Goal: Task Accomplishment & Management: Manage account settings

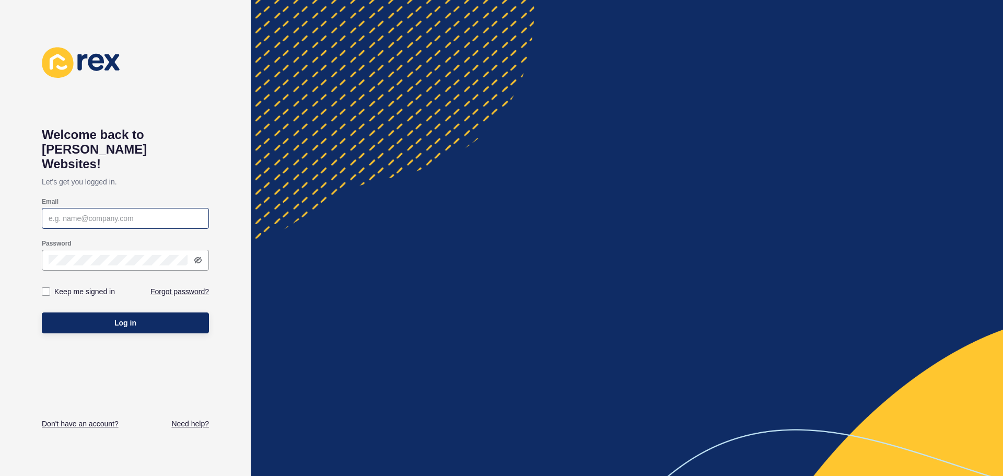
click at [109, 208] on div at bounding box center [125, 218] width 167 height 21
click at [109, 213] on input "Email" at bounding box center [126, 218] width 154 height 10
type input "q"
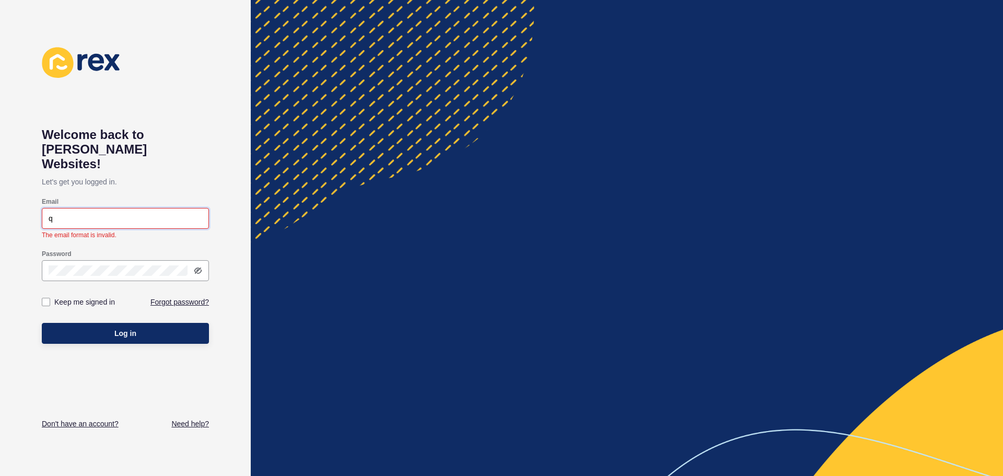
click at [158, 213] on input "q" at bounding box center [126, 218] width 154 height 10
paste input "[EMAIL_ADDRESS][DOMAIN_NAME]"
click at [69, 213] on input "[EMAIL_ADDRESS][DOMAIN_NAME]" at bounding box center [126, 218] width 154 height 10
type input "[EMAIL_ADDRESS][DOMAIN_NAME]"
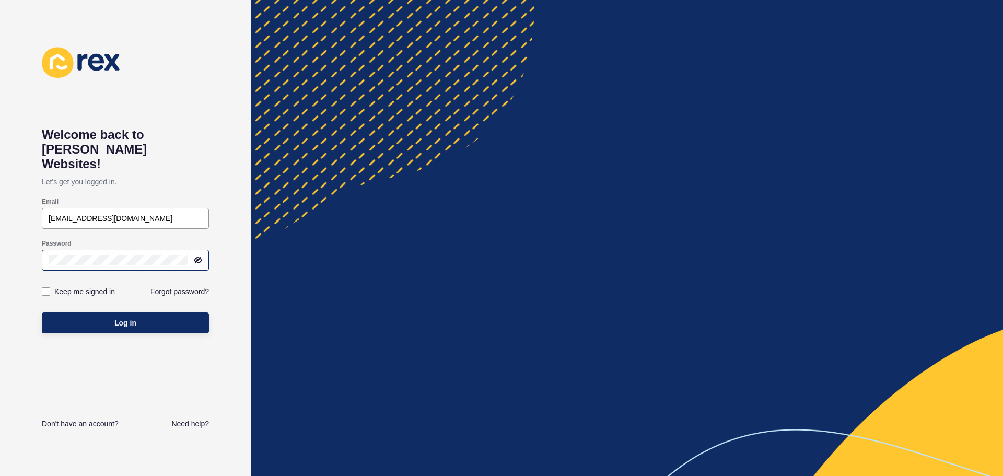
click at [102, 264] on form "Email [EMAIL_ADDRESS][DOMAIN_NAME] Password Keep me signed in Forgot password? …" at bounding box center [125, 265] width 167 height 146
click at [42, 312] on button "Log in" at bounding box center [125, 322] width 167 height 21
